Goal: Task Accomplishment & Management: Use online tool/utility

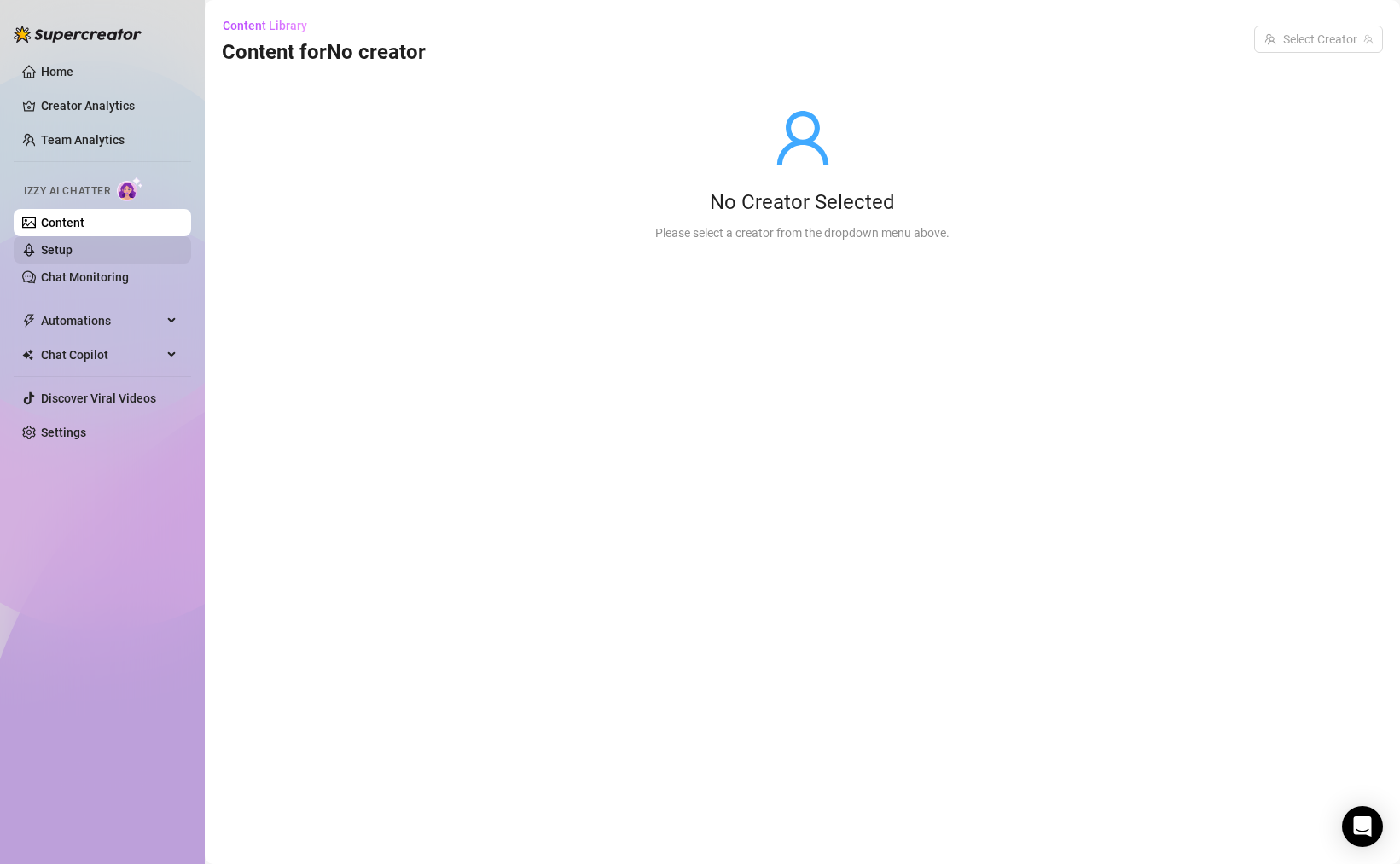
click at [73, 247] on link "Setup" at bounding box center [57, 250] width 32 height 14
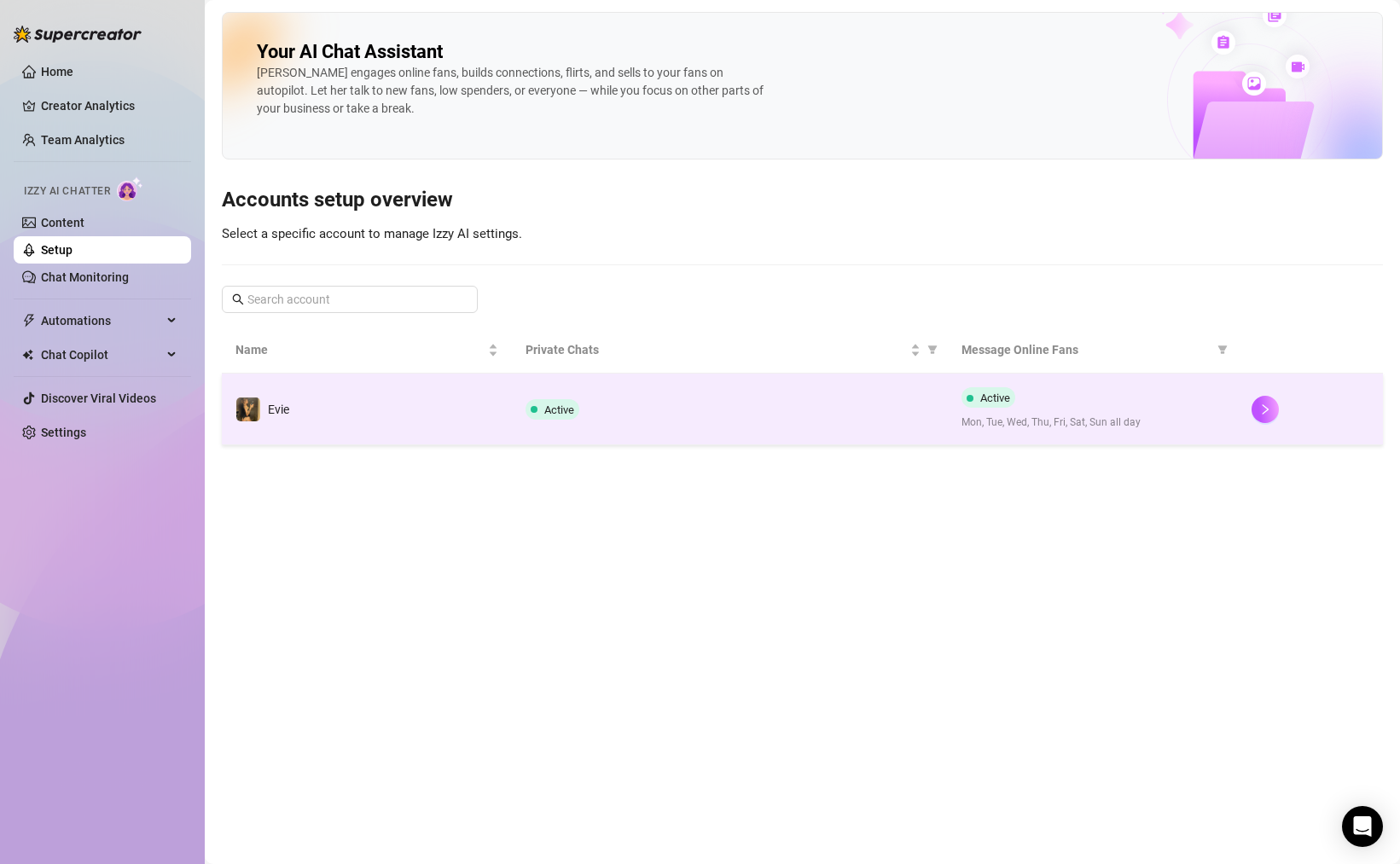
click at [384, 423] on td "Evie" at bounding box center [367, 409] width 290 height 72
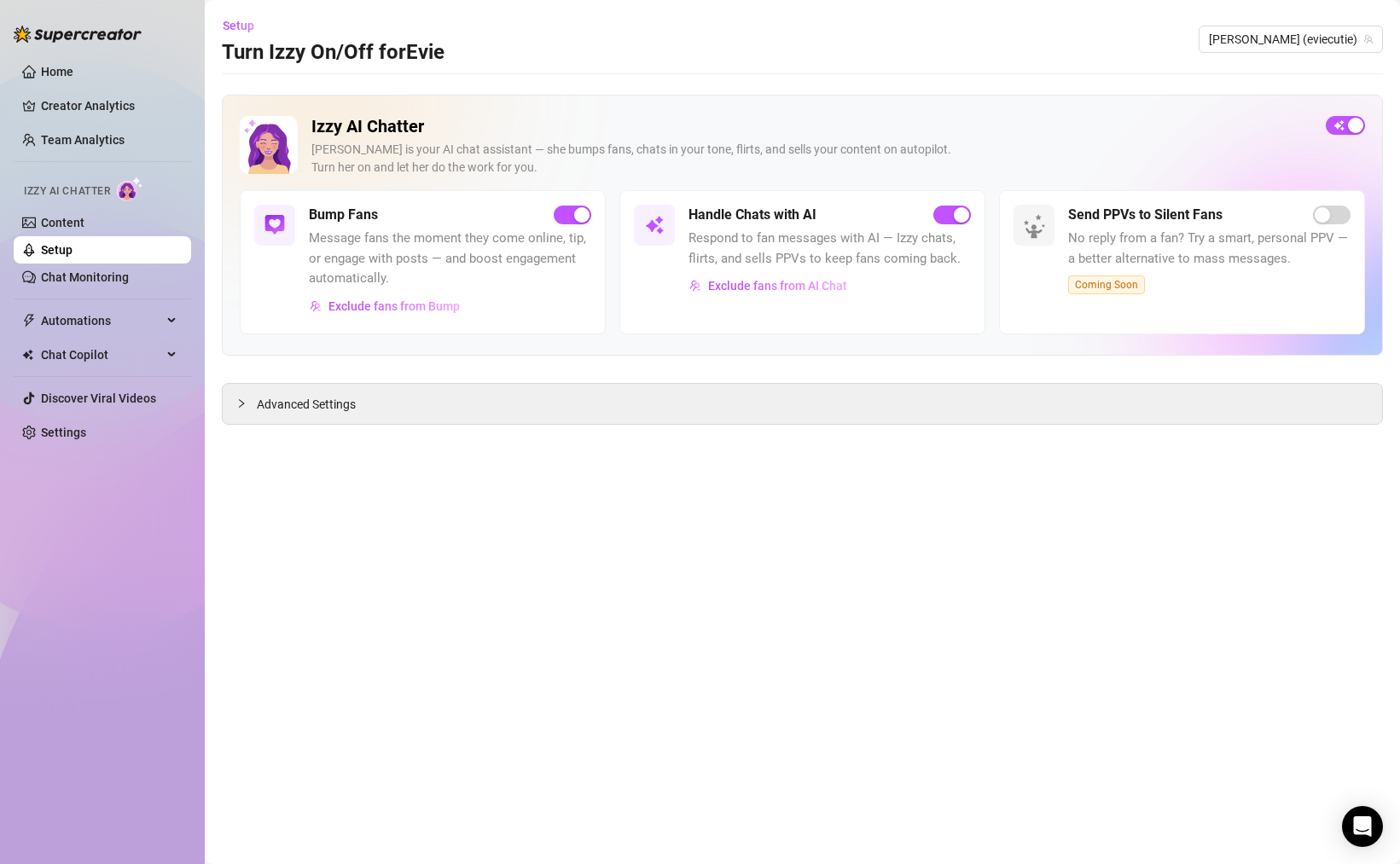
click at [104, 294] on ul "Home Creator Analytics Team Analytics Izzy AI Chatter Content Setup Chat Monito…" at bounding box center [102, 252] width 178 height 402
click at [107, 275] on link "Chat Monitoring" at bounding box center [85, 277] width 88 height 14
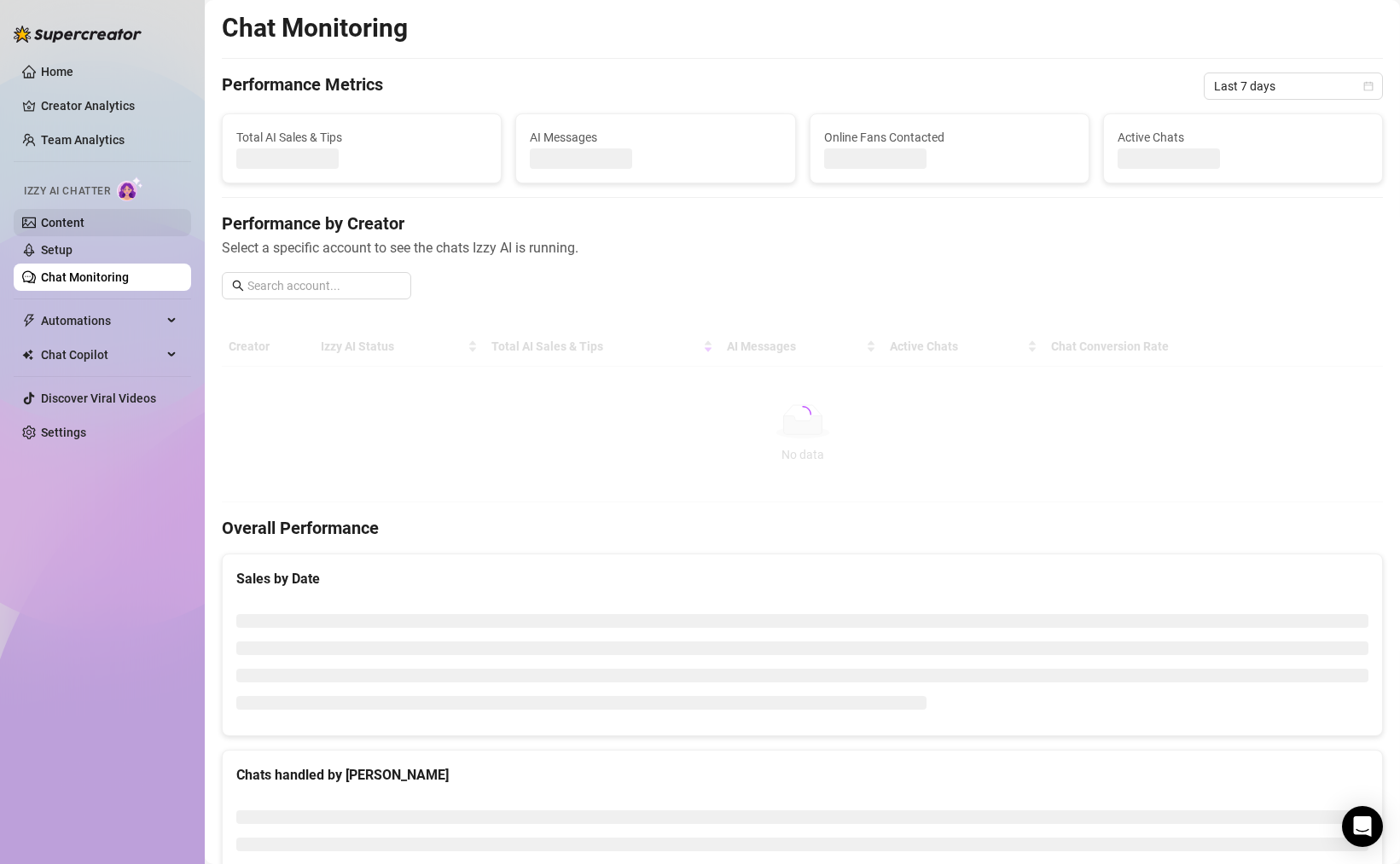
click at [85, 227] on link "Content" at bounding box center [62, 223] width 44 height 14
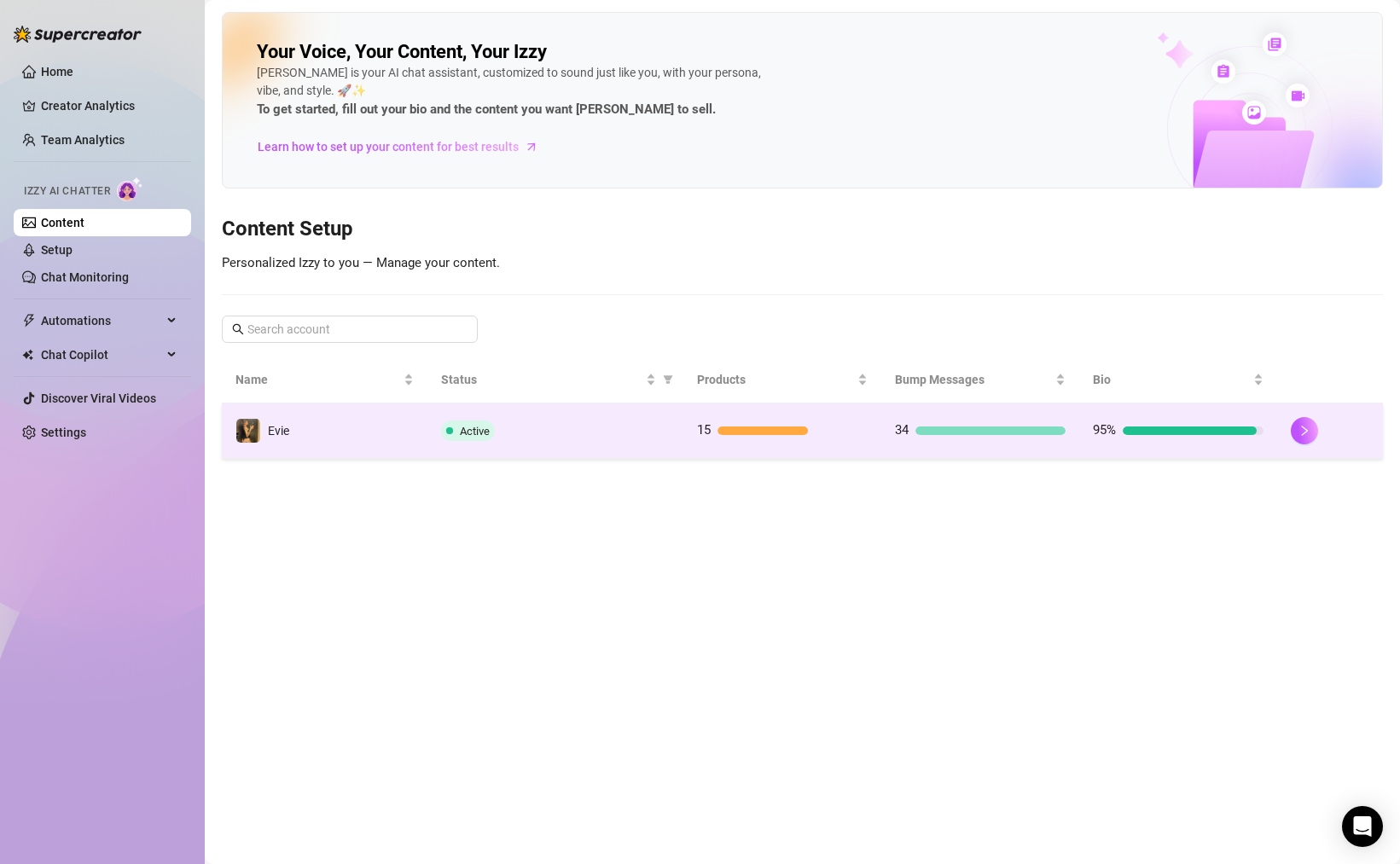
click at [666, 442] on td "Active" at bounding box center [556, 432] width 257 height 56
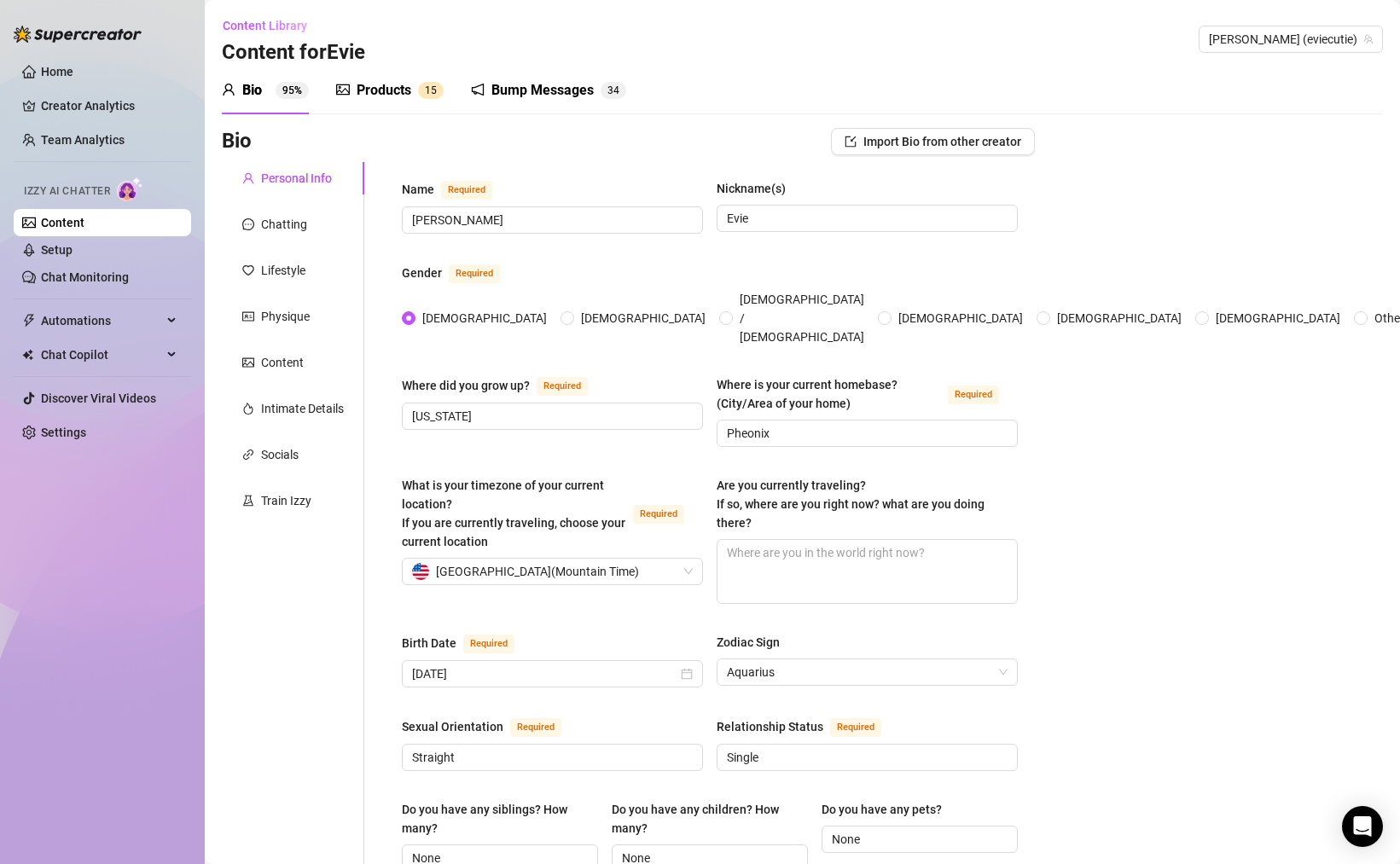
click at [383, 97] on div "Products" at bounding box center [384, 90] width 55 height 20
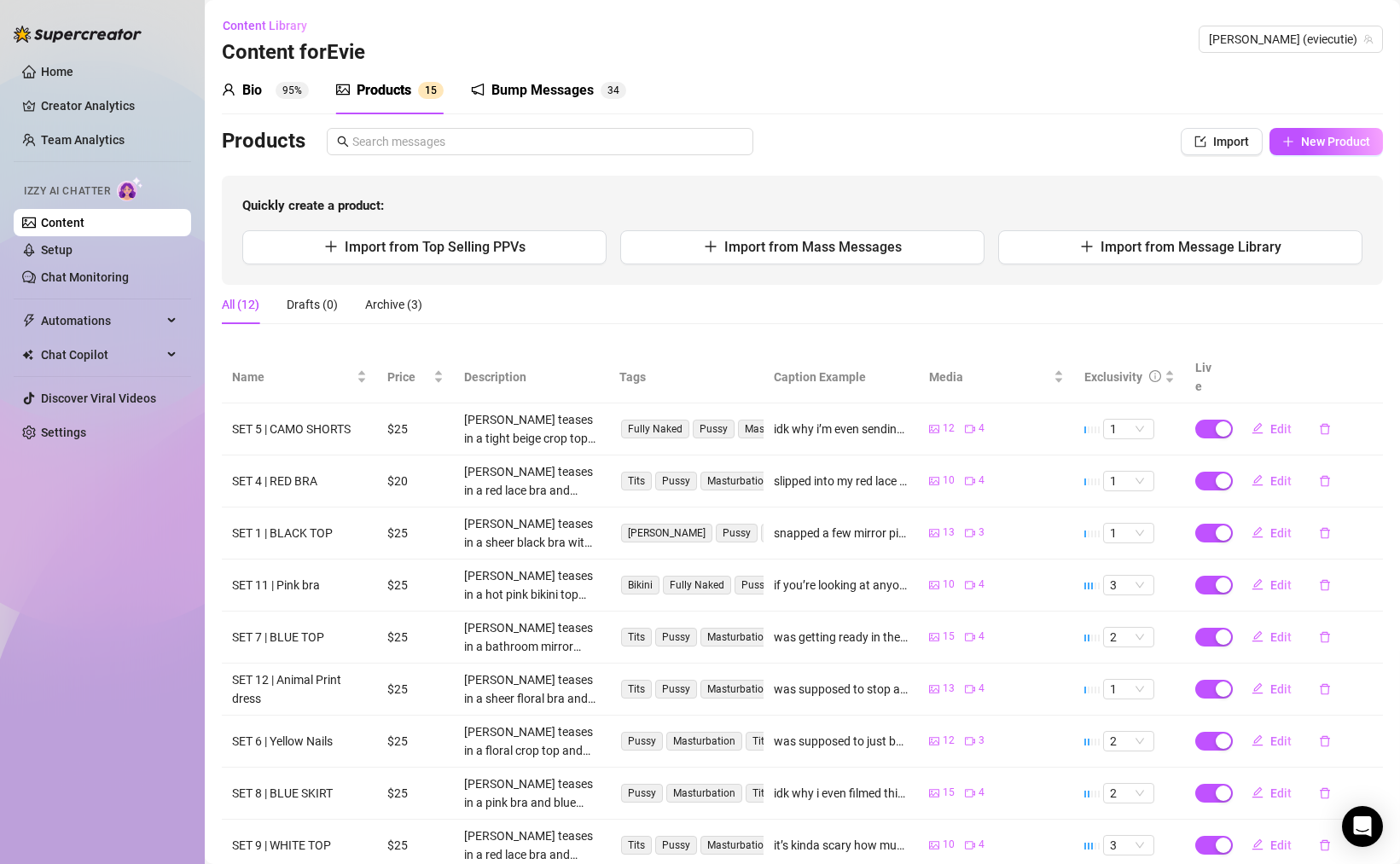
click at [416, 468] on td "$20" at bounding box center [415, 481] width 76 height 52
